Goal: Check status: Check status

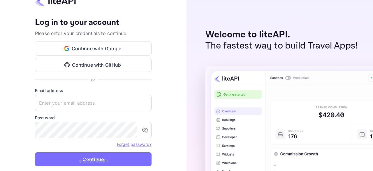
type input "[EMAIL_ADDRESS][DOMAIN_NAME]"
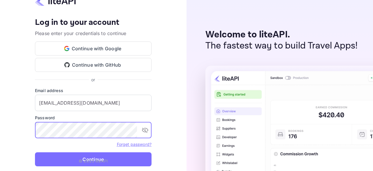
click at [84, 159] on p "© 2025 liteAPI" at bounding box center [93, 161] width 29 height 6
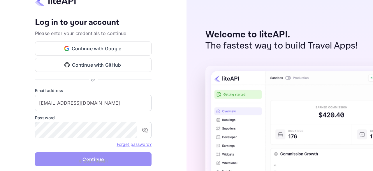
click at [56, 160] on button "Continue" at bounding box center [93, 159] width 117 height 14
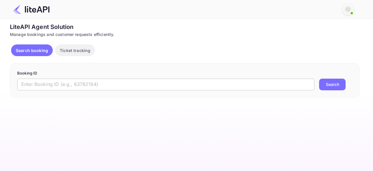
click at [82, 84] on input "text" at bounding box center [166, 84] width 298 height 12
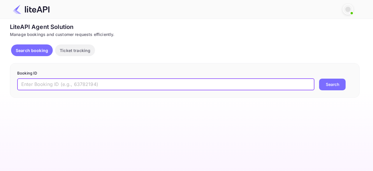
paste input "9061898"
type input "9061898"
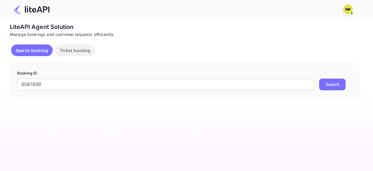
click at [331, 81] on button "Search" at bounding box center [333, 84] width 27 height 12
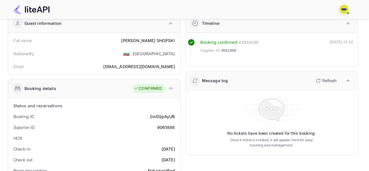
scroll to position [58, 0]
